Goal: Find specific page/section: Find specific page/section

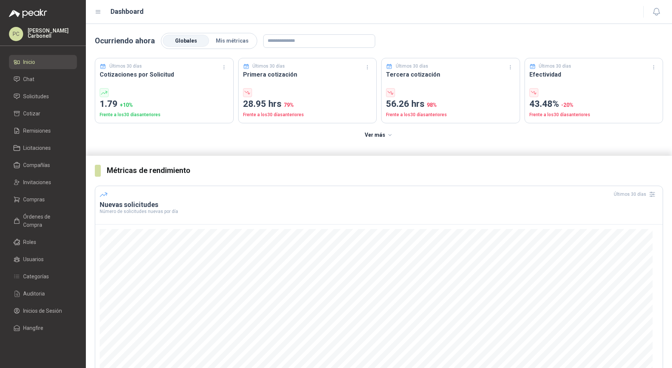
scroll to position [346, 0]
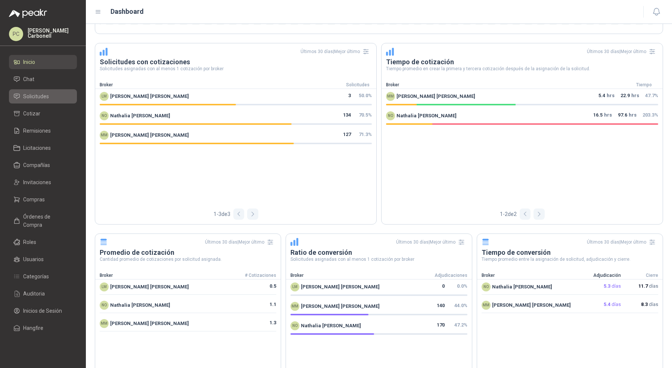
click at [21, 94] on li "Solicitudes" at bounding box center [42, 96] width 59 height 8
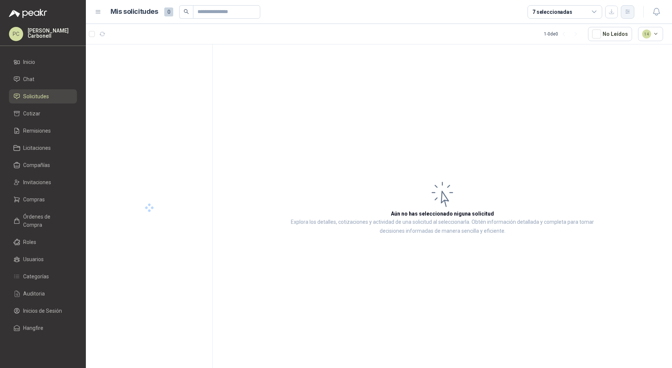
click at [627, 11] on icon "button" at bounding box center [628, 12] width 6 height 6
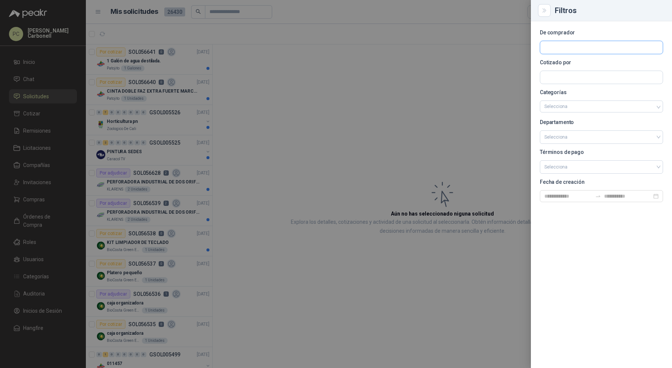
click at [599, 45] on input "text" at bounding box center [601, 47] width 122 height 13
type input "*******"
click at [580, 67] on span "NIT : 805004875" at bounding box center [570, 68] width 27 height 4
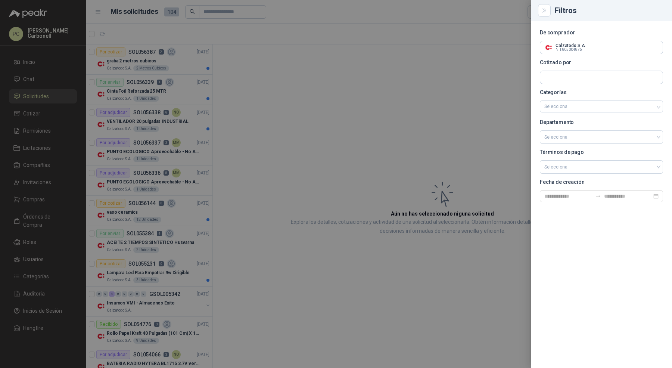
click at [236, 100] on div at bounding box center [336, 184] width 672 height 368
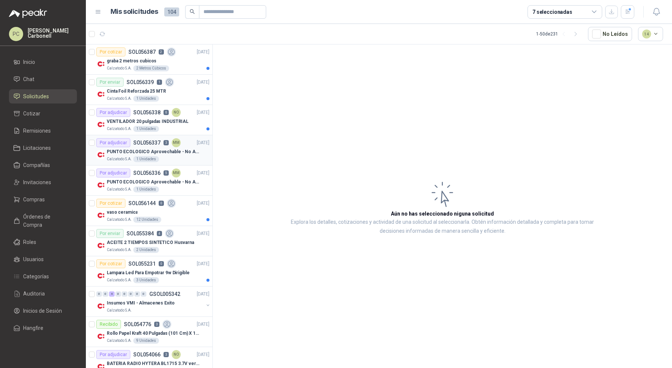
click at [186, 156] on div "Calzatodo S.A. 1 Unidades" at bounding box center [158, 159] width 103 height 6
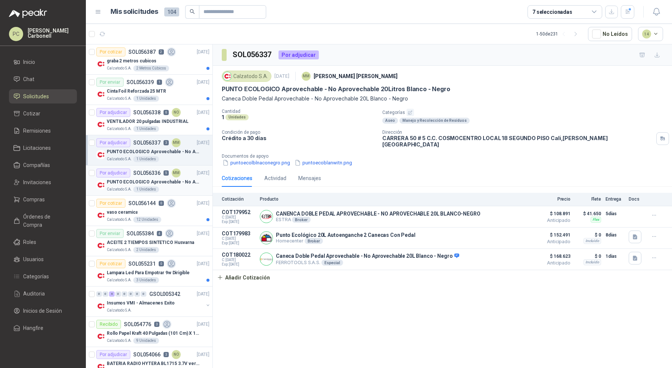
click at [187, 178] on p "PUNTO ECOLOGICO Aprovechable - No Aprovechable 20Litros Blanco - Negro" at bounding box center [153, 181] width 93 height 7
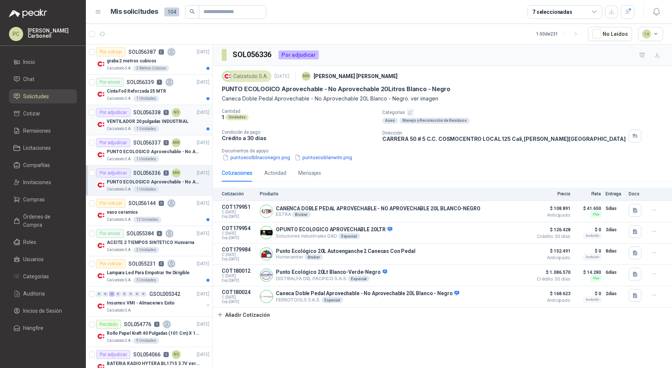
click at [187, 131] on article "Por adjudicar SOL056338 6 NO [DATE] VENTILADOR 20 pulgadas INDUSTRIAL Calzatodo…" at bounding box center [149, 120] width 127 height 30
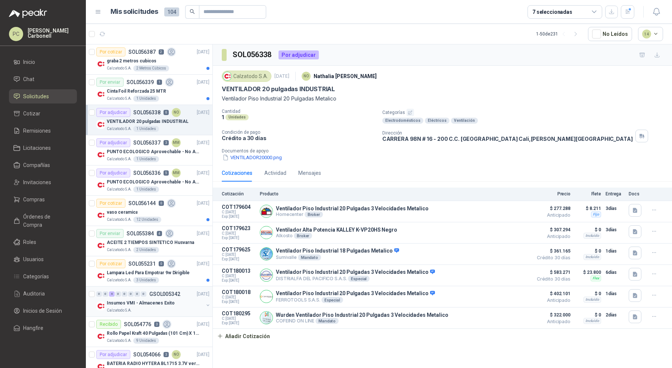
click at [205, 305] on button "button" at bounding box center [208, 305] width 6 height 6
